Goal: Task Accomplishment & Management: Manage account settings

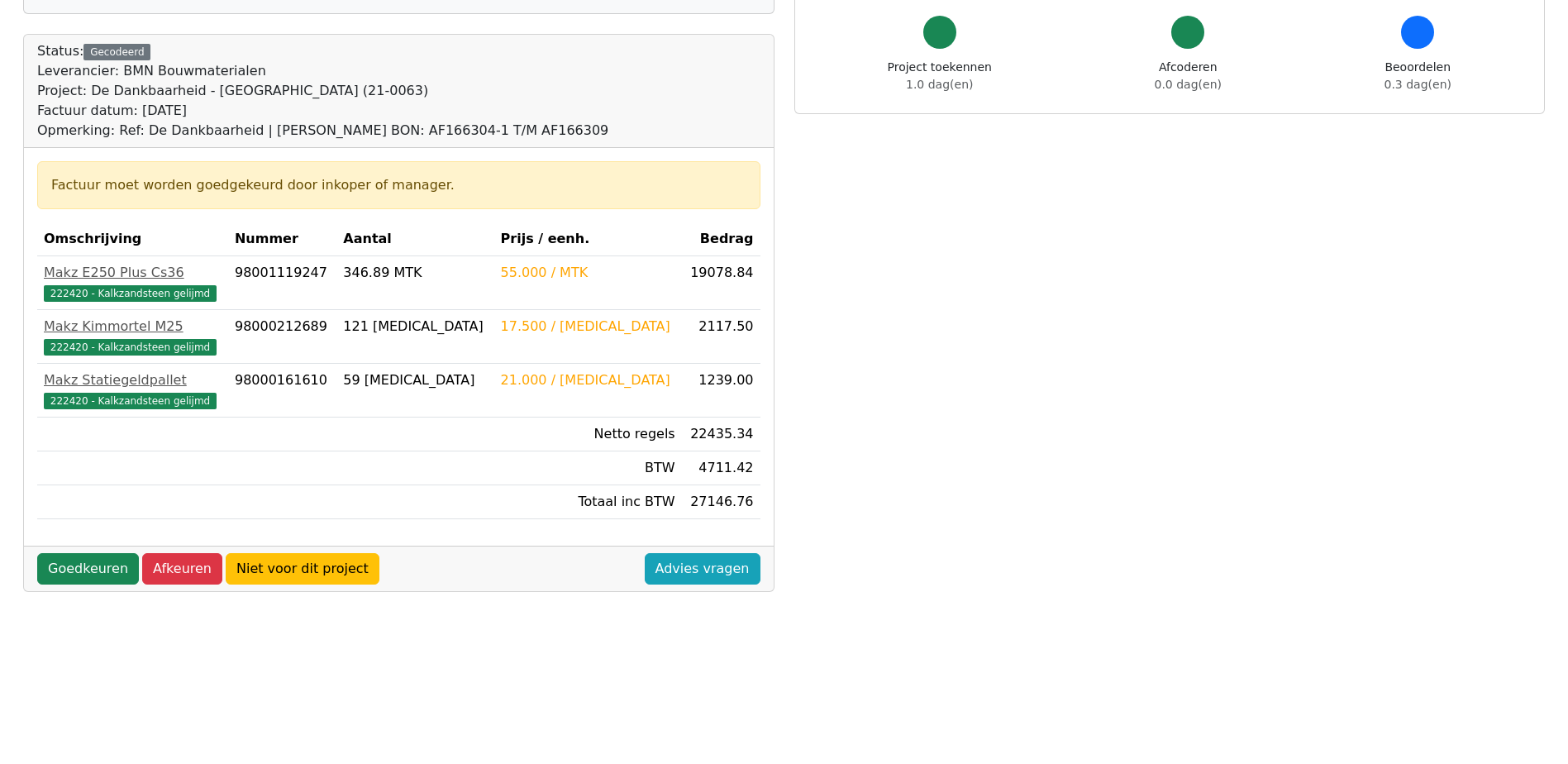
scroll to position [165, 0]
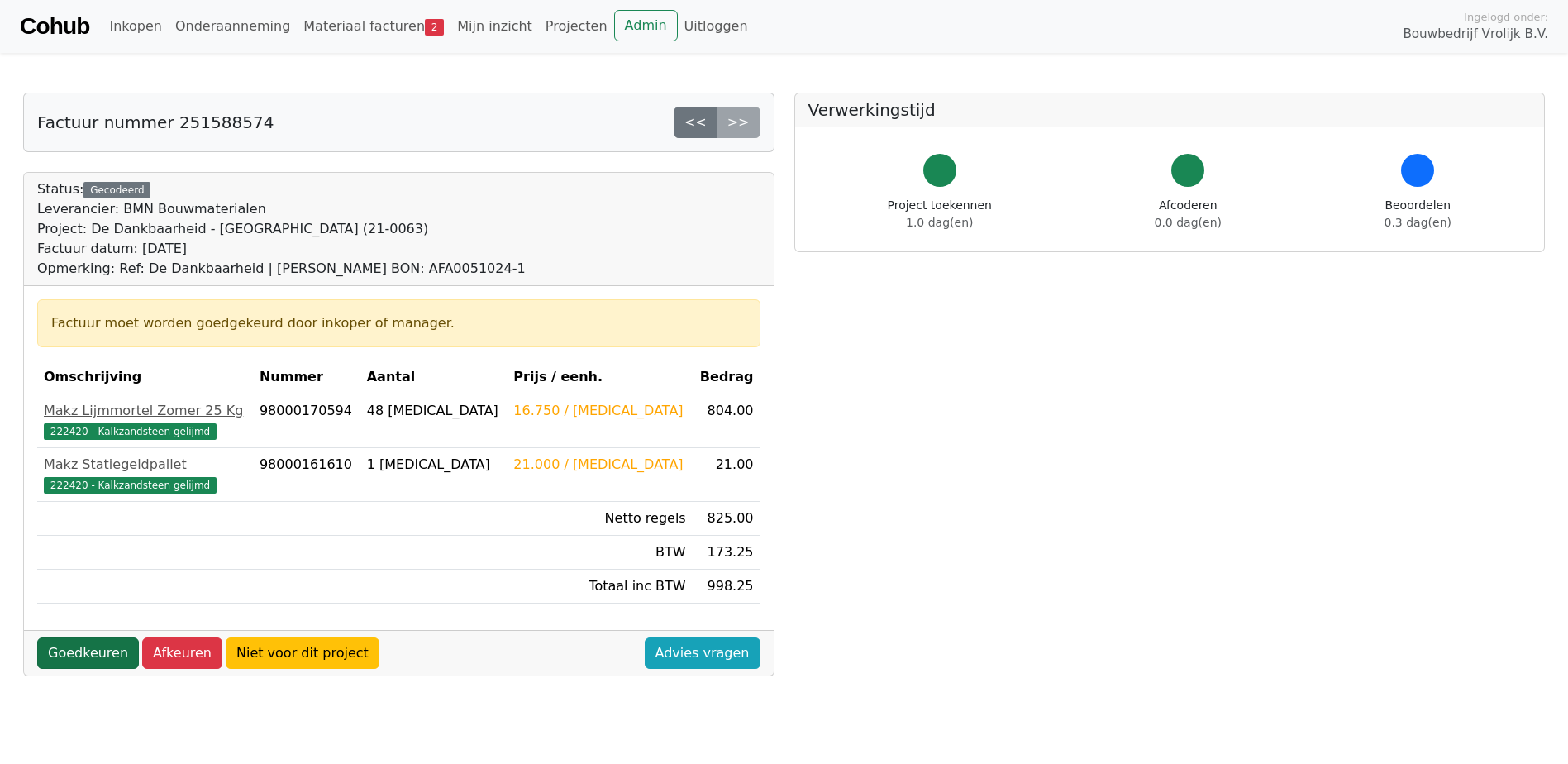
click at [108, 649] on link "Goedkeuren" at bounding box center [88, 653] width 102 height 32
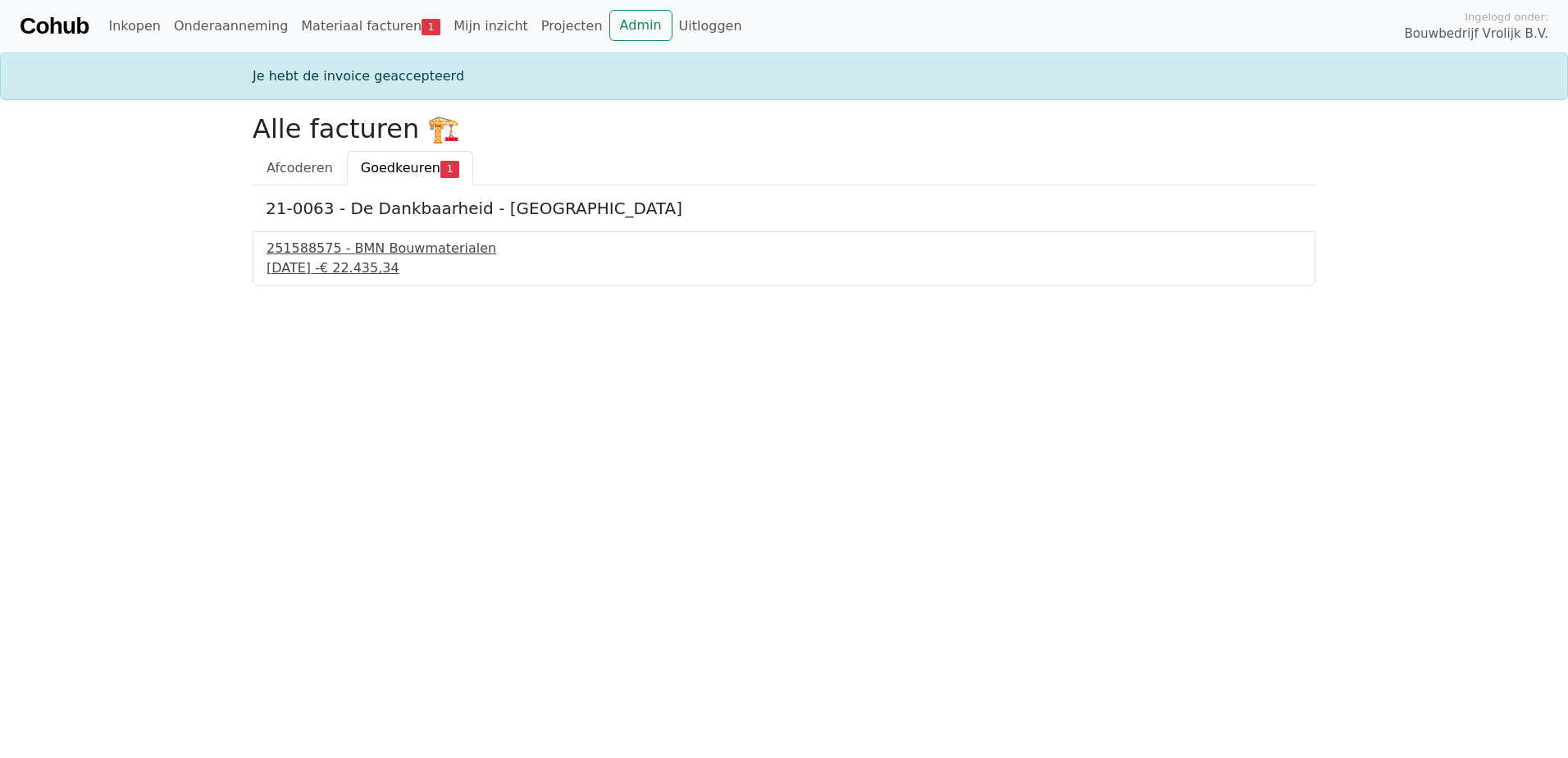
click at [399, 260] on span "€ 22.435,34" at bounding box center [359, 267] width 80 height 16
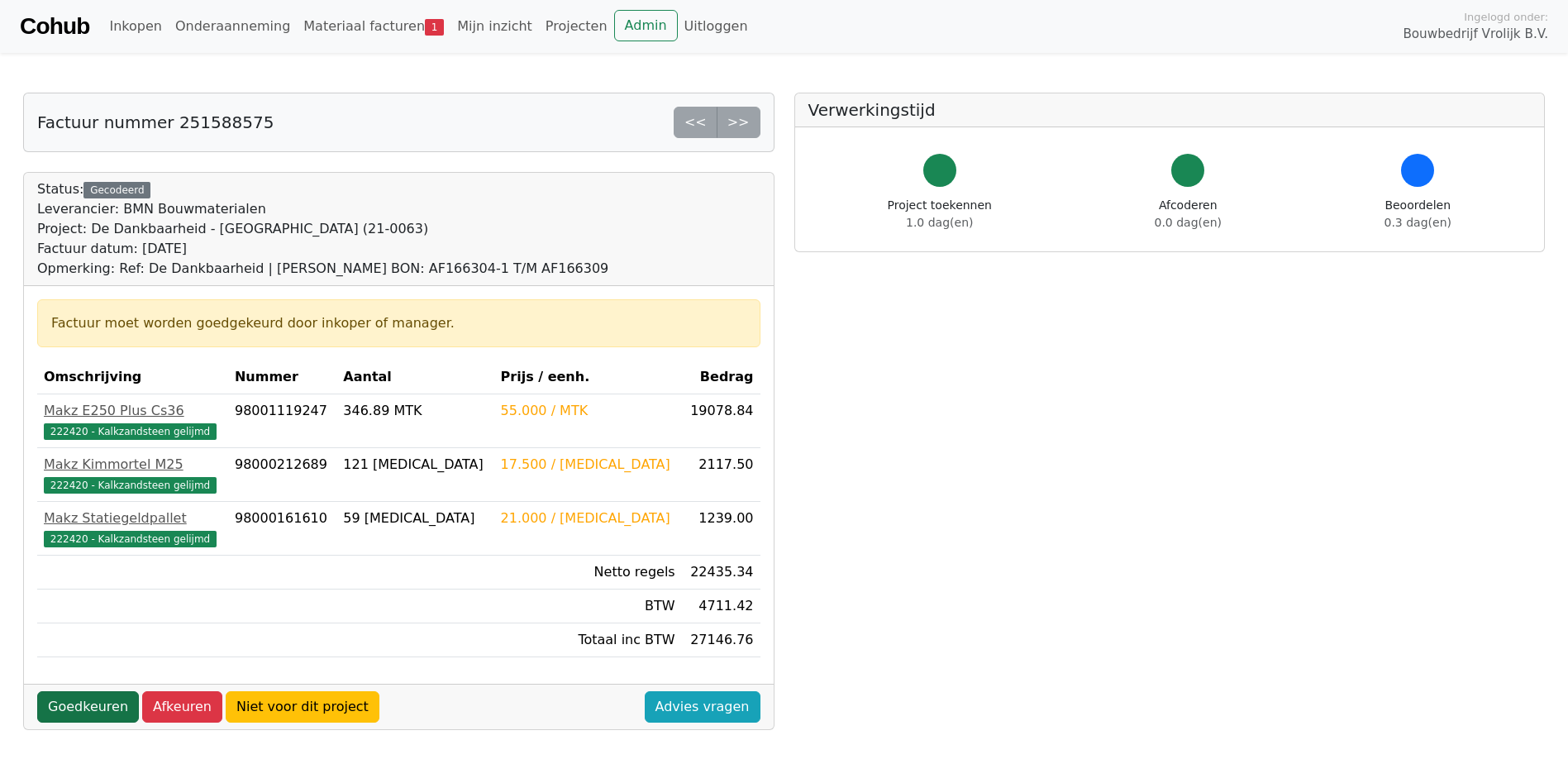
click at [94, 709] on link "Goedkeuren" at bounding box center [88, 707] width 102 height 32
